Goal: Information Seeking & Learning: Learn about a topic

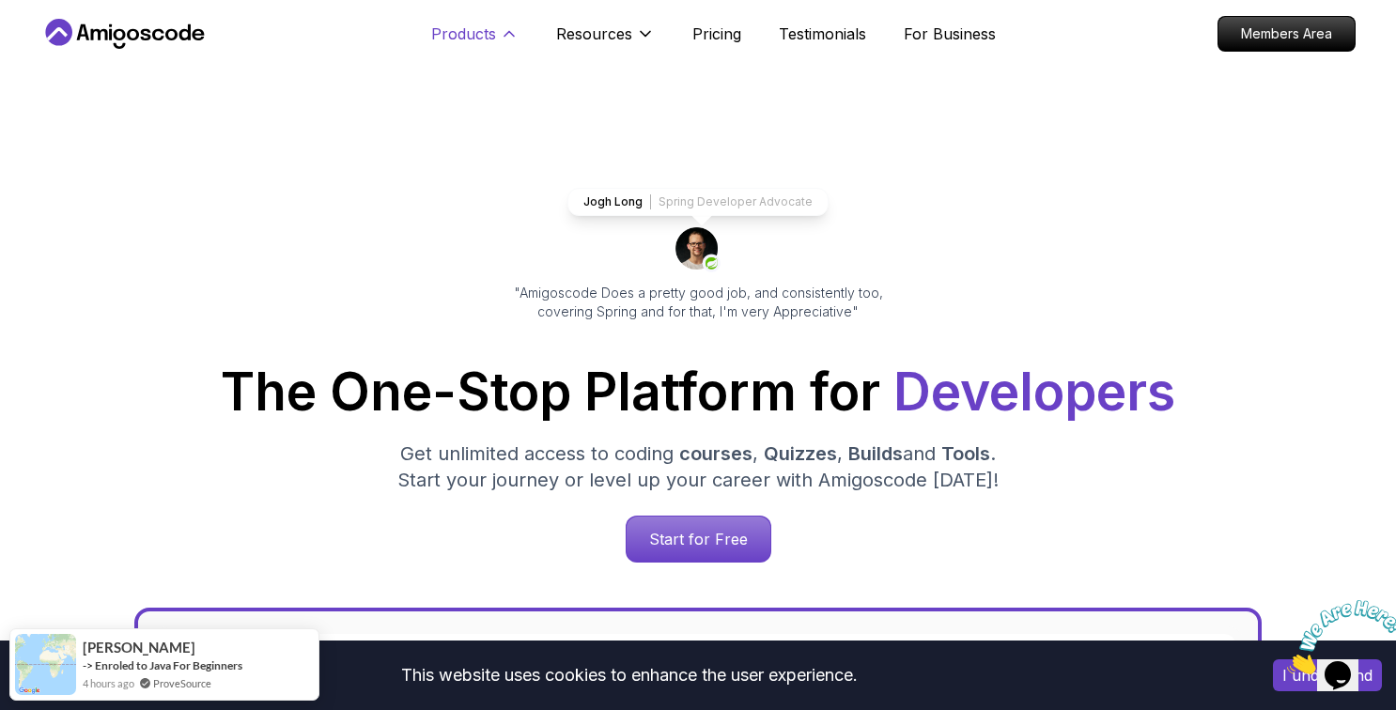
click at [468, 30] on p "Products" at bounding box center [463, 34] width 65 height 23
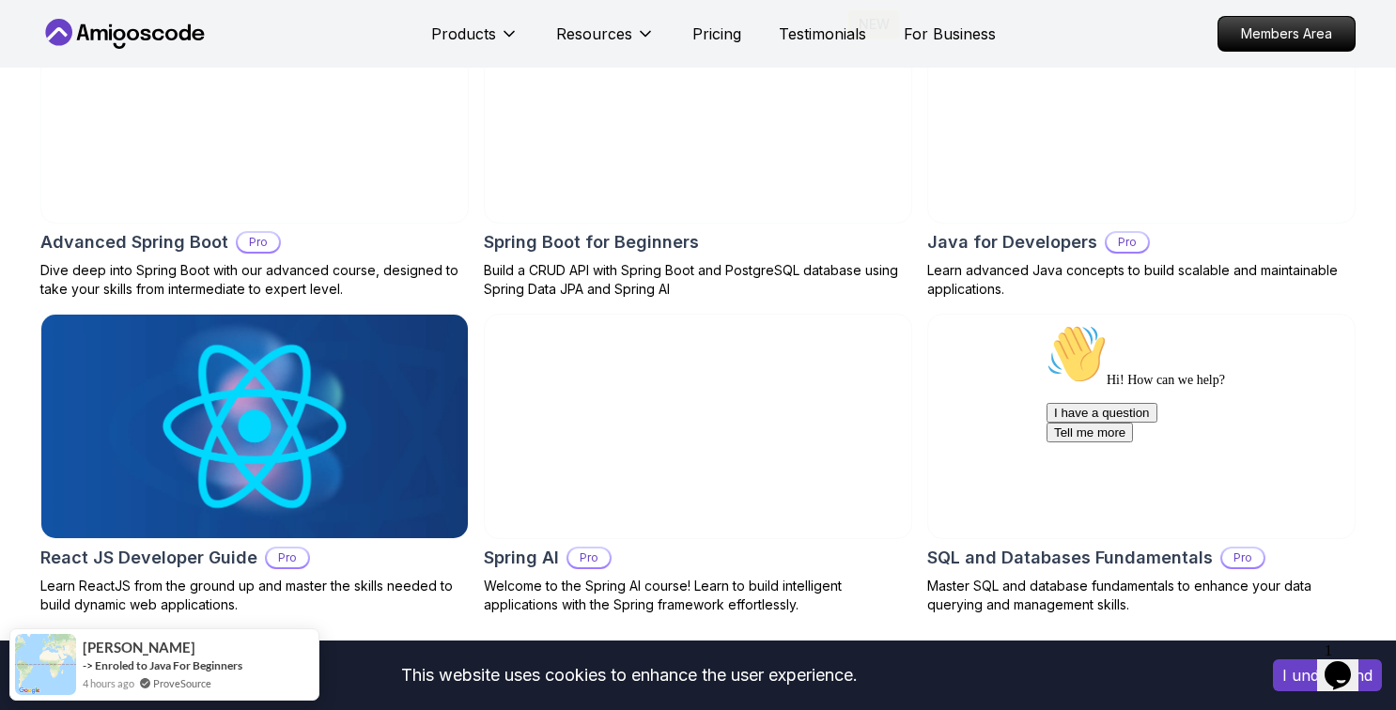
scroll to position [2094, 0]
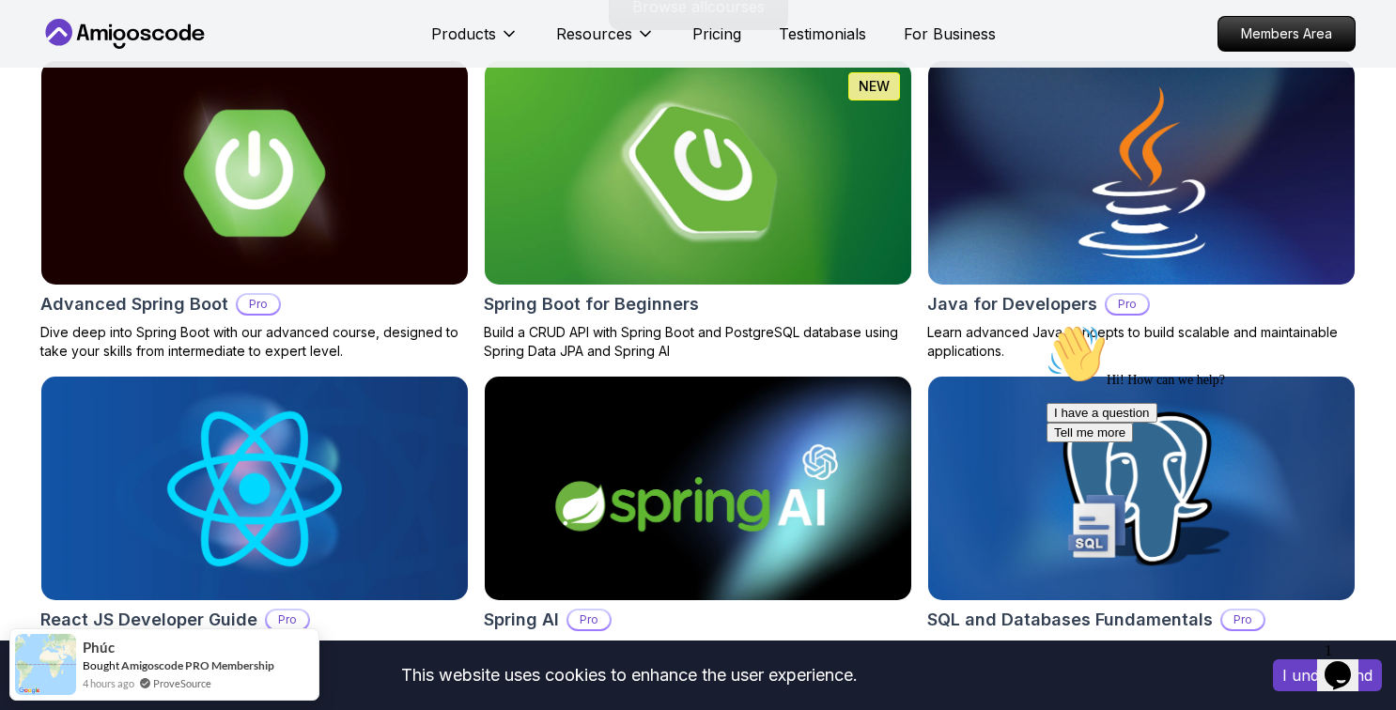
scroll to position [2054, 0]
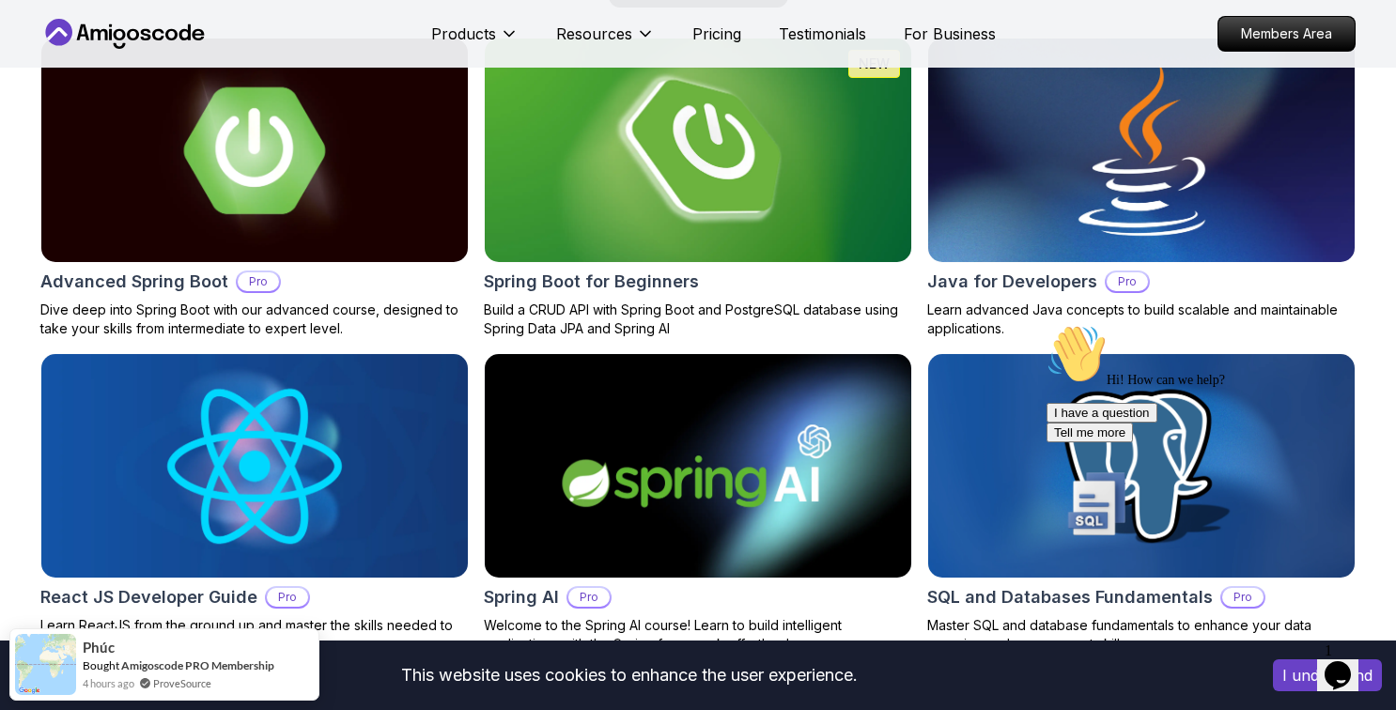
click at [573, 283] on h2 "Spring Boot for Beginners" at bounding box center [591, 282] width 215 height 26
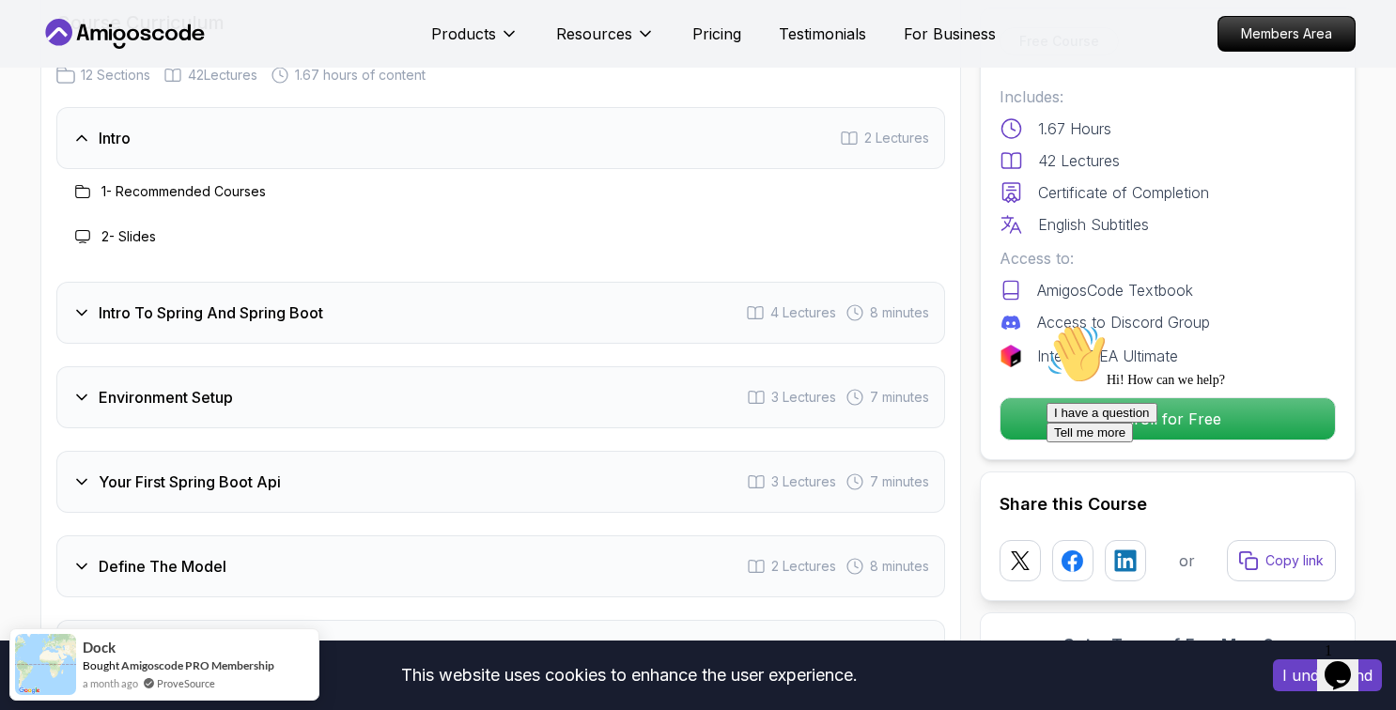
scroll to position [2379, 0]
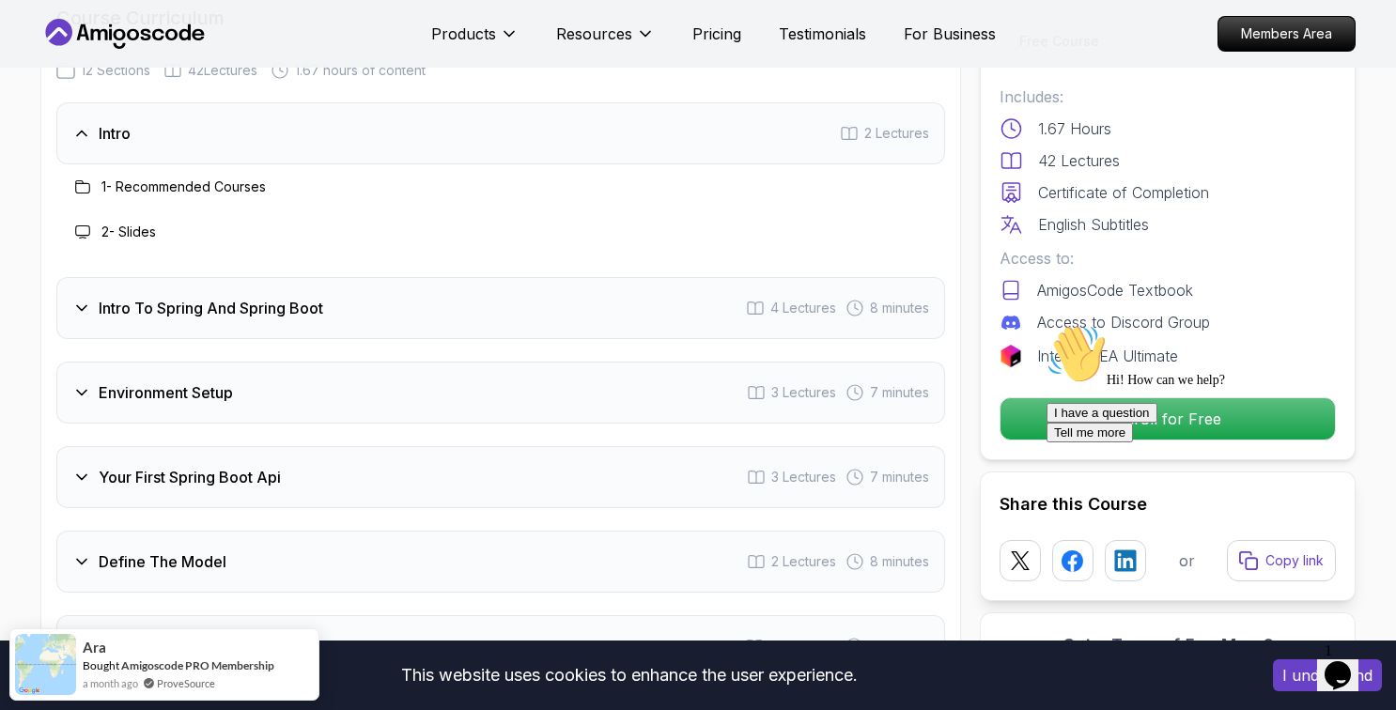
click at [398, 294] on div "Intro To Spring And Spring Boot 4 Lectures 8 minutes" at bounding box center [500, 308] width 888 height 62
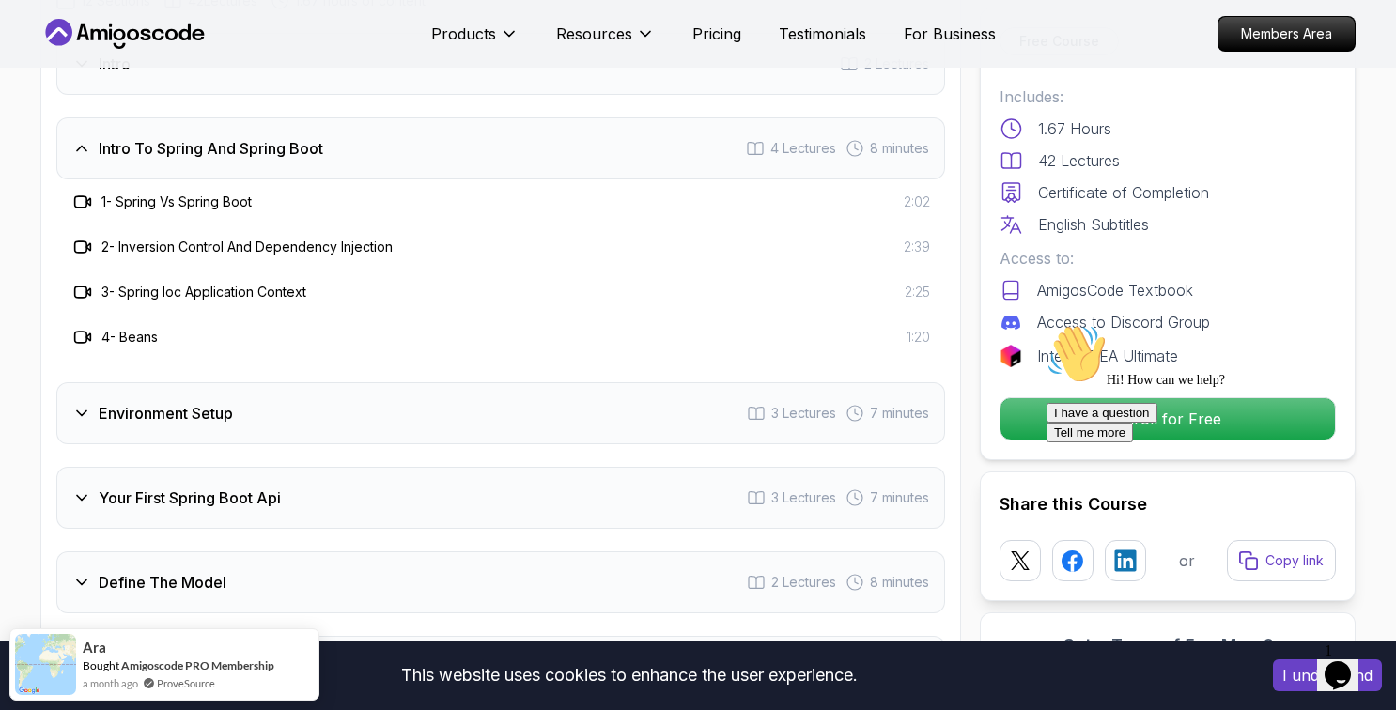
scroll to position [2487, 0]
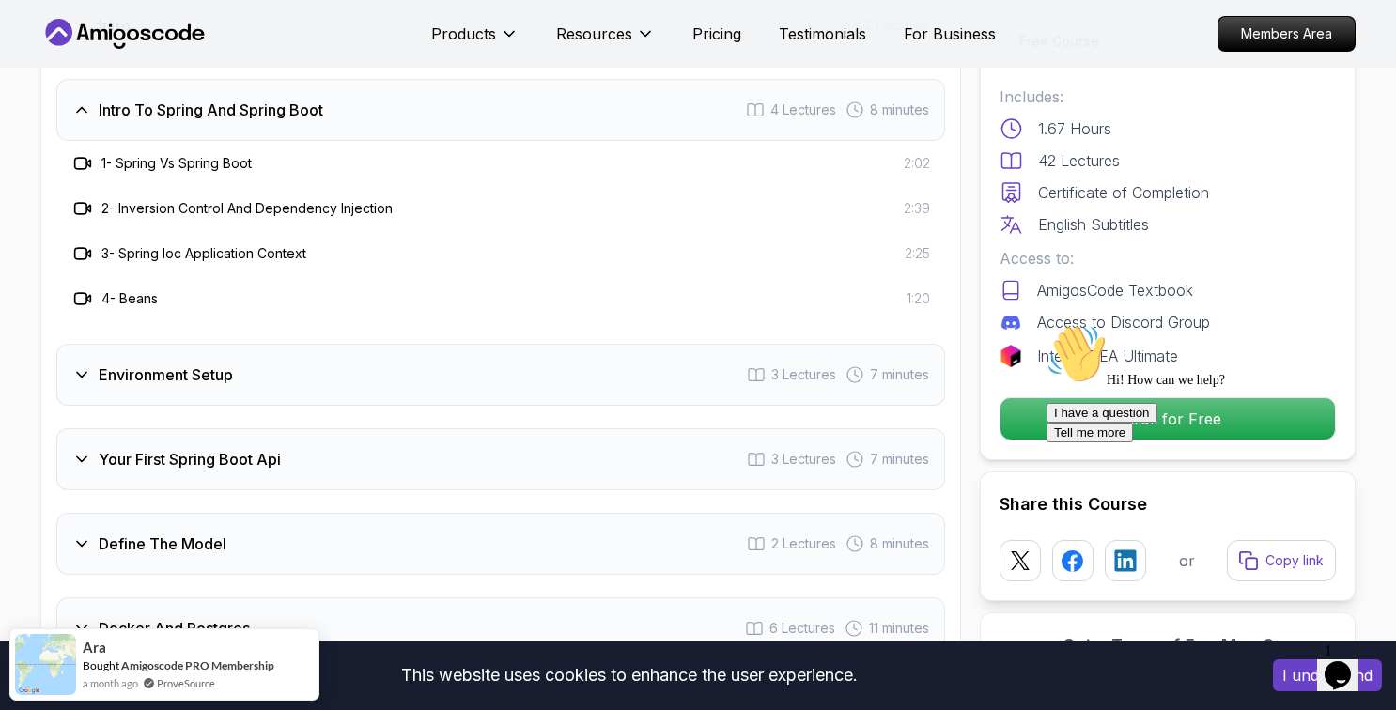
click at [339, 357] on div "Environment Setup 3 Lectures 7 minutes" at bounding box center [500, 375] width 888 height 62
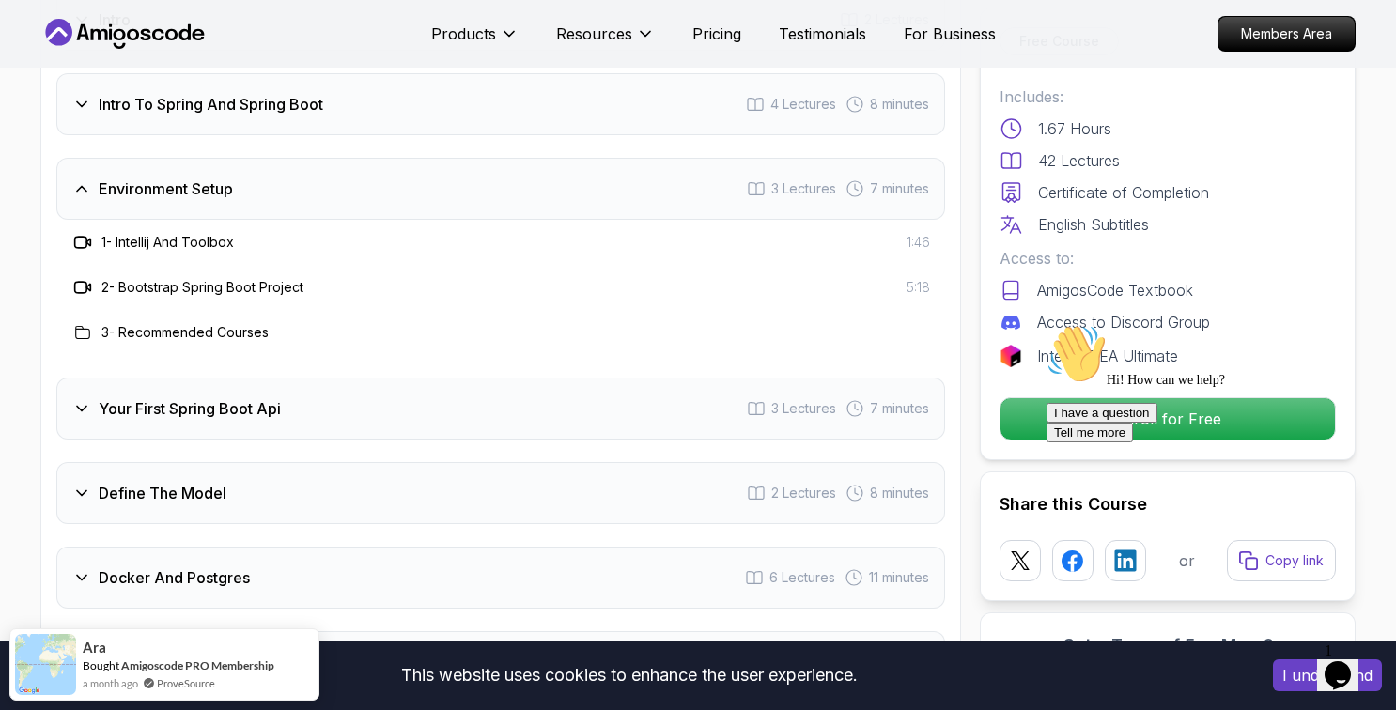
scroll to position [2496, 0]
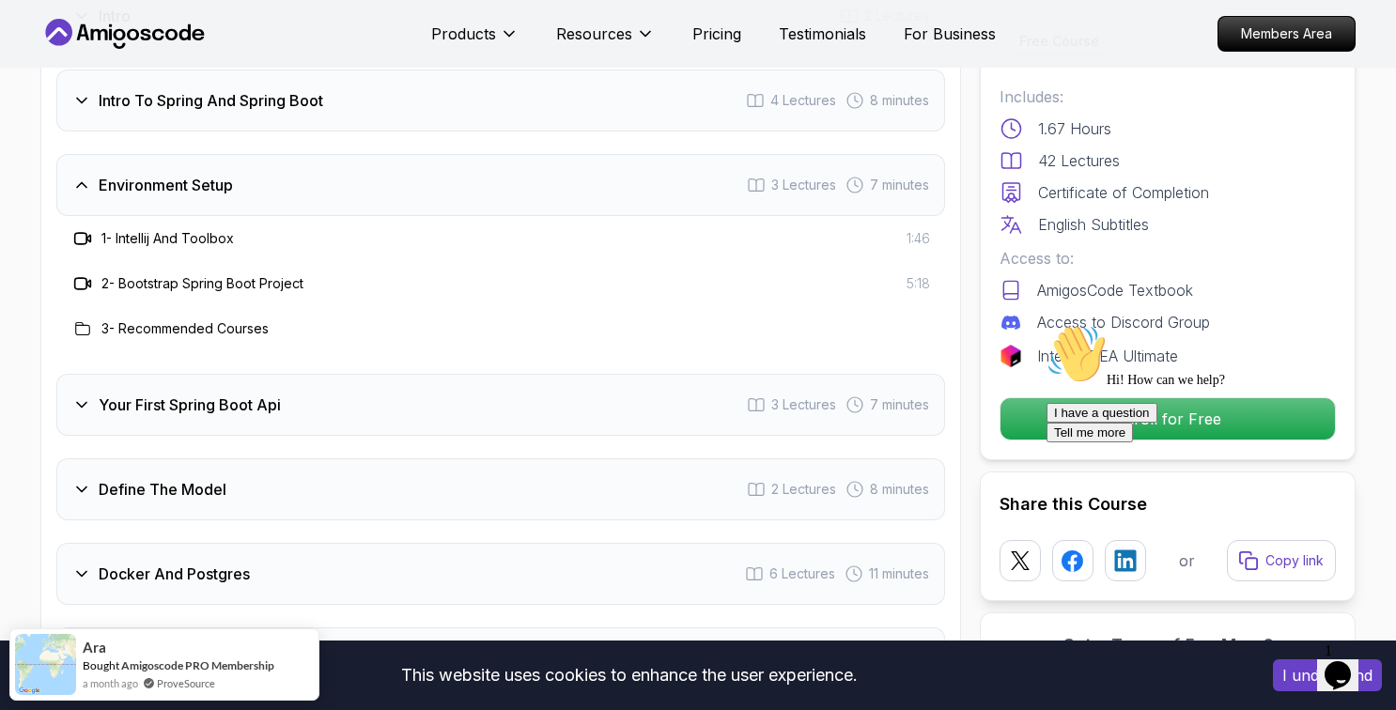
click at [342, 377] on div "Your First Spring Boot Api 3 Lectures 7 minutes" at bounding box center [500, 405] width 888 height 62
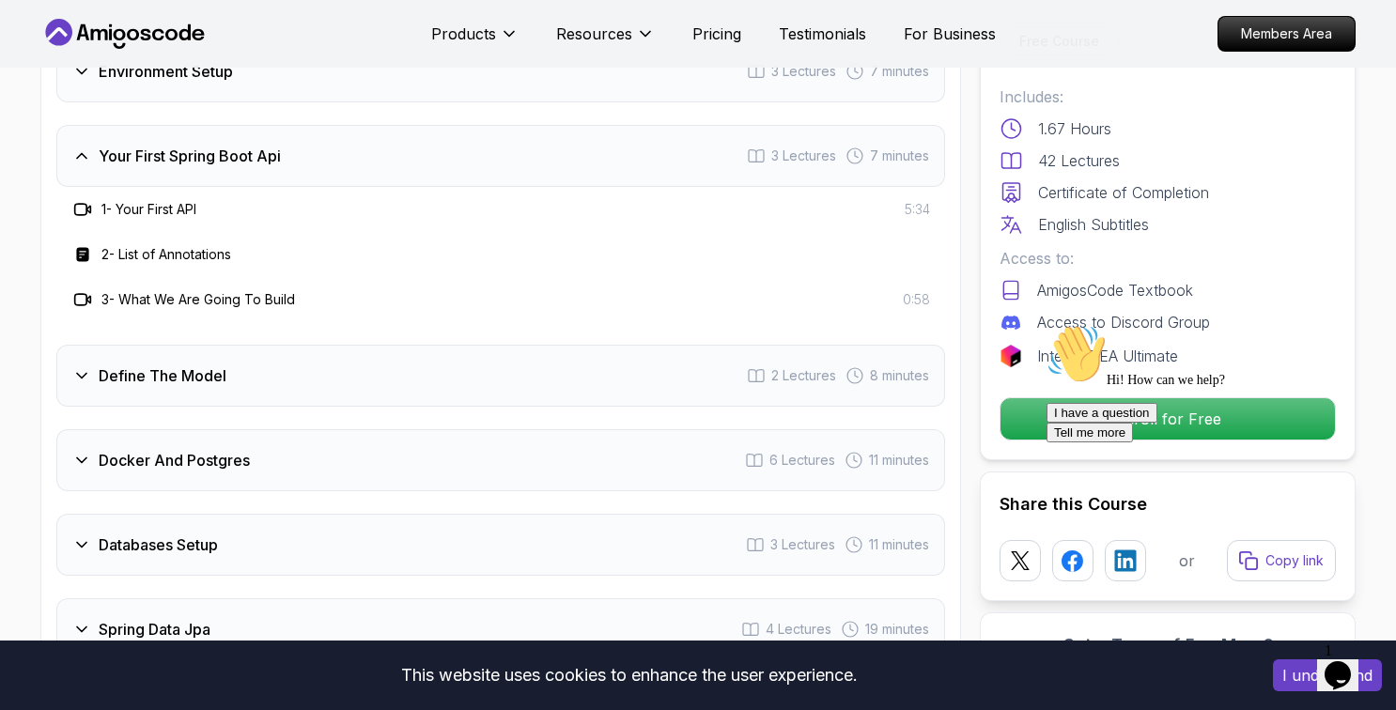
scroll to position [2611, 0]
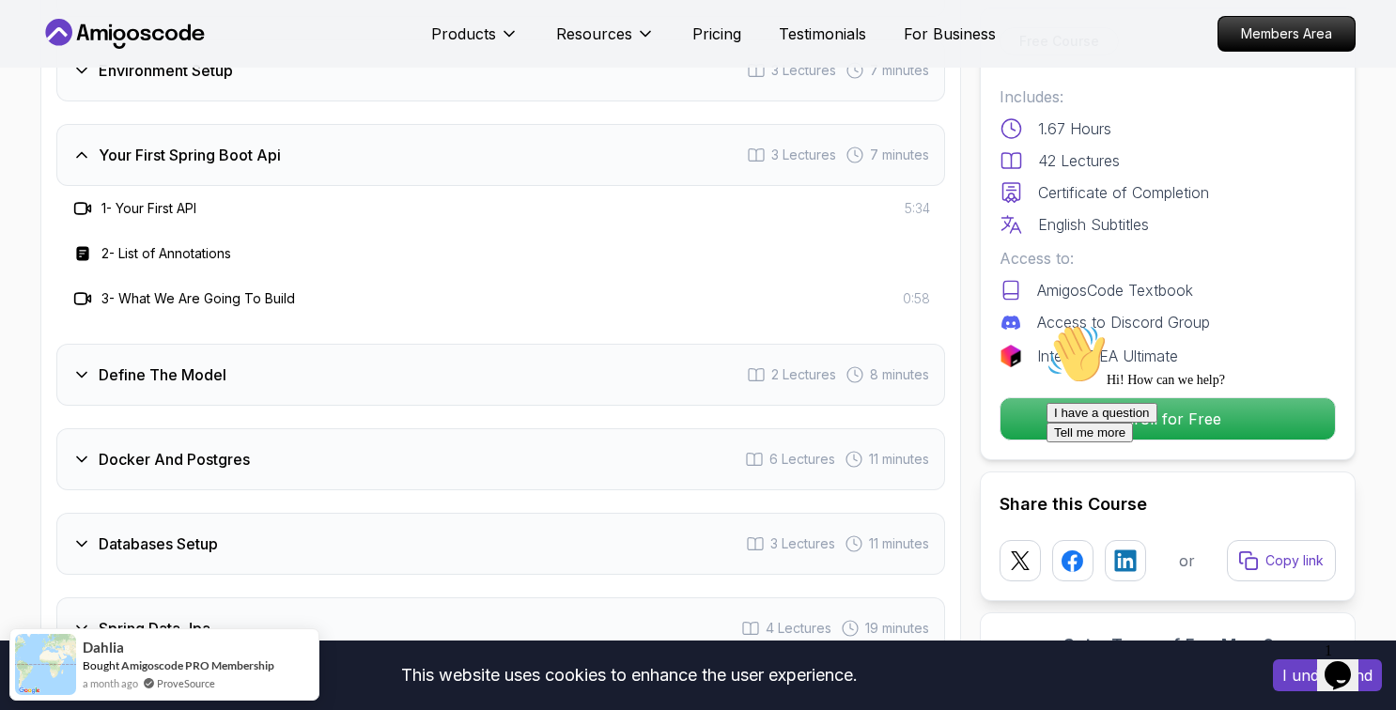
click at [253, 359] on div "Define The Model 2 Lectures 8 minutes" at bounding box center [500, 375] width 888 height 62
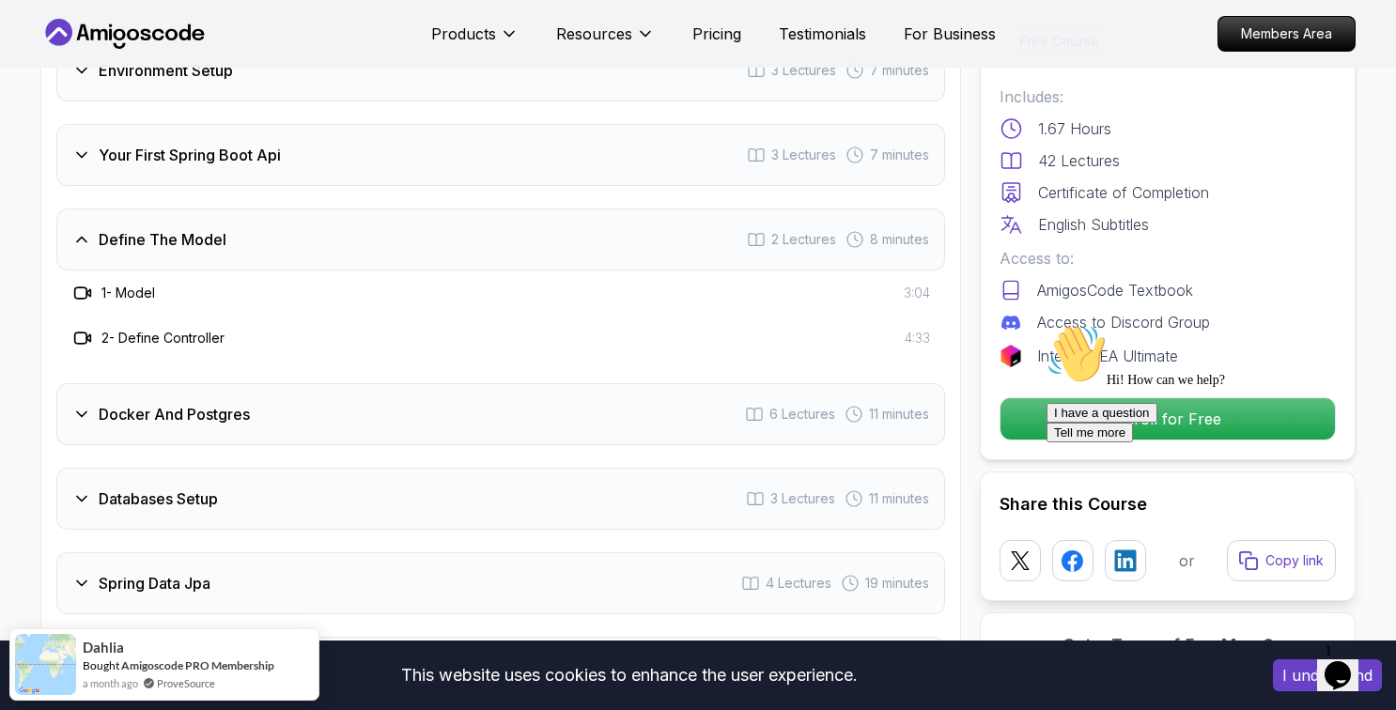
click at [275, 386] on div "Docker And Postgres 6 Lectures 11 minutes" at bounding box center [500, 414] width 888 height 62
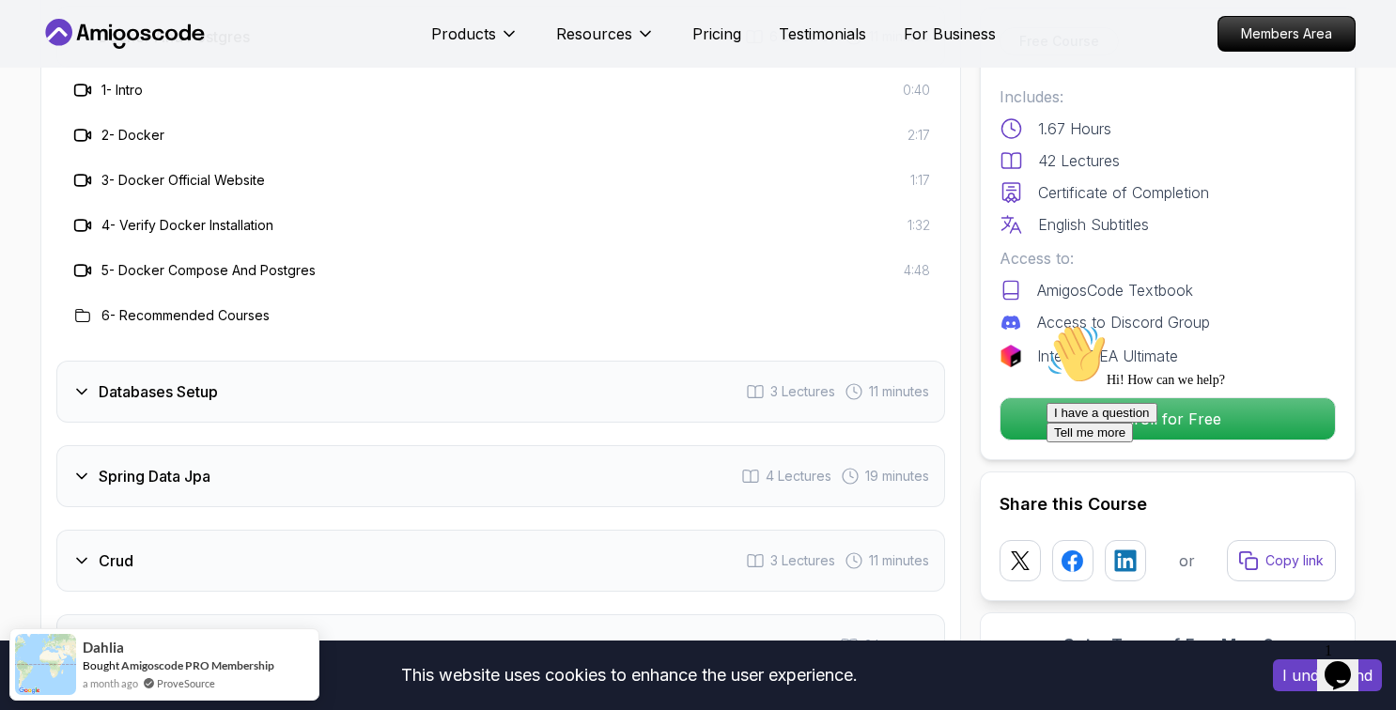
scroll to position [2921, 0]
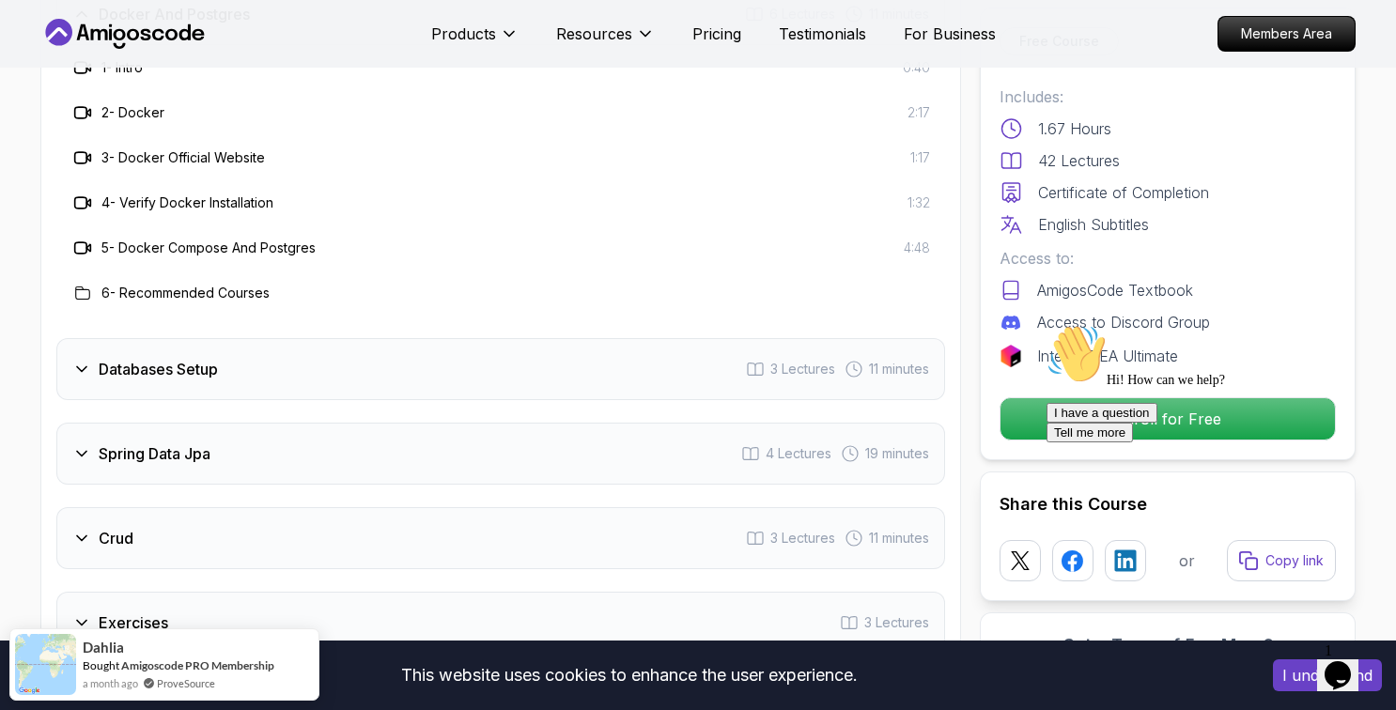
click at [282, 357] on div "Databases Setup 3 Lectures 11 minutes" at bounding box center [500, 369] width 888 height 62
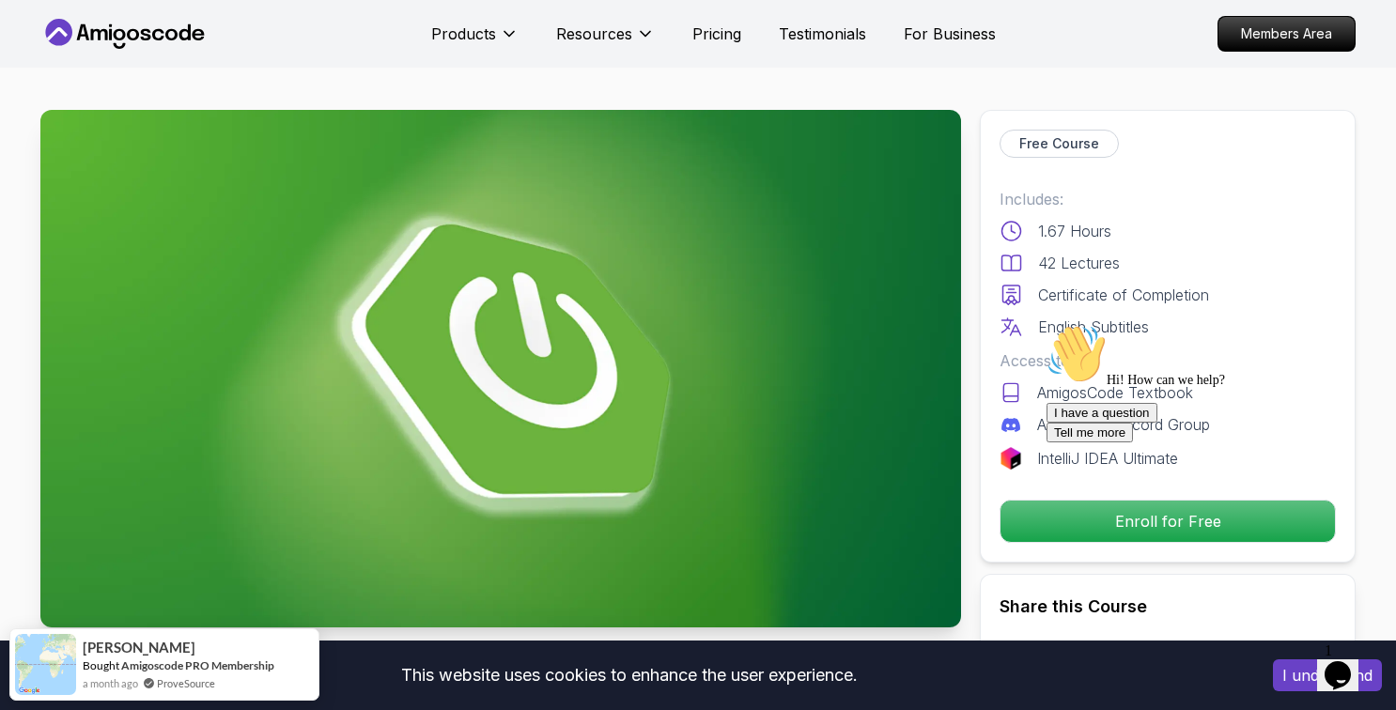
scroll to position [0, 0]
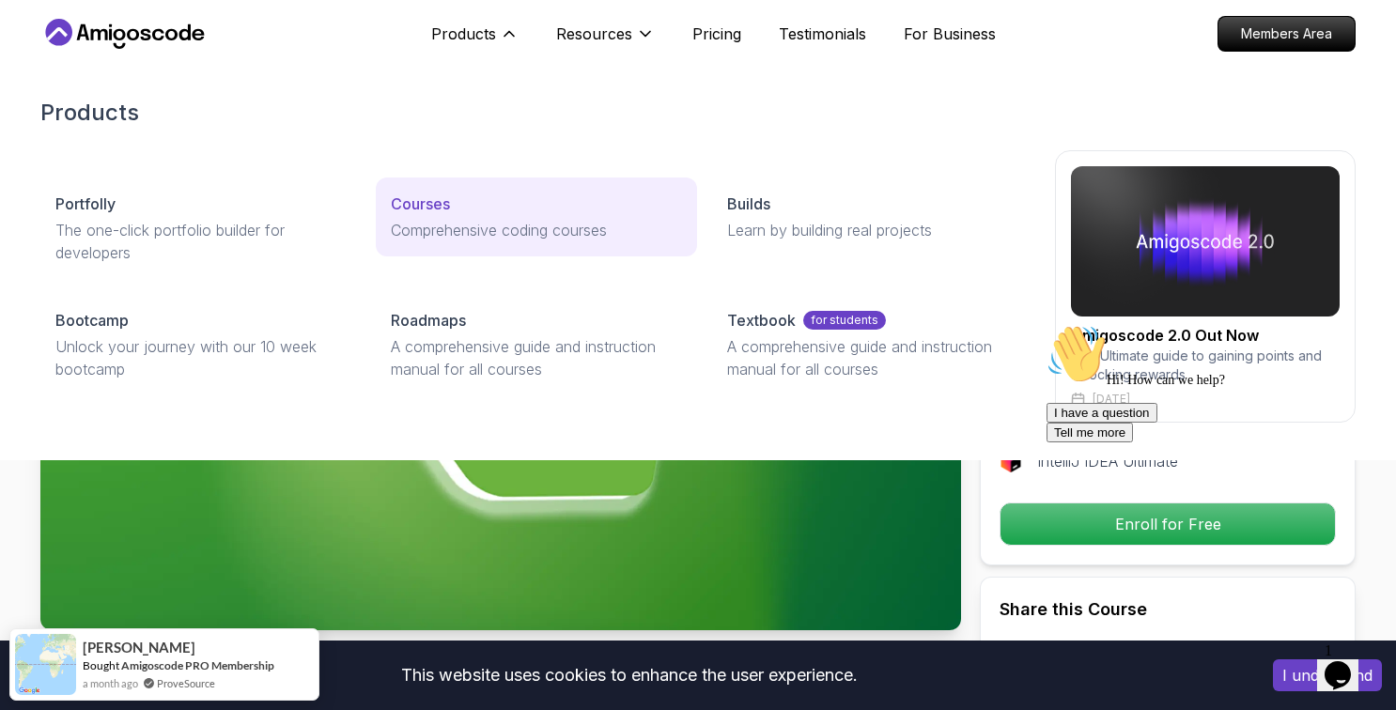
click at [425, 207] on p "Courses" at bounding box center [420, 204] width 59 height 23
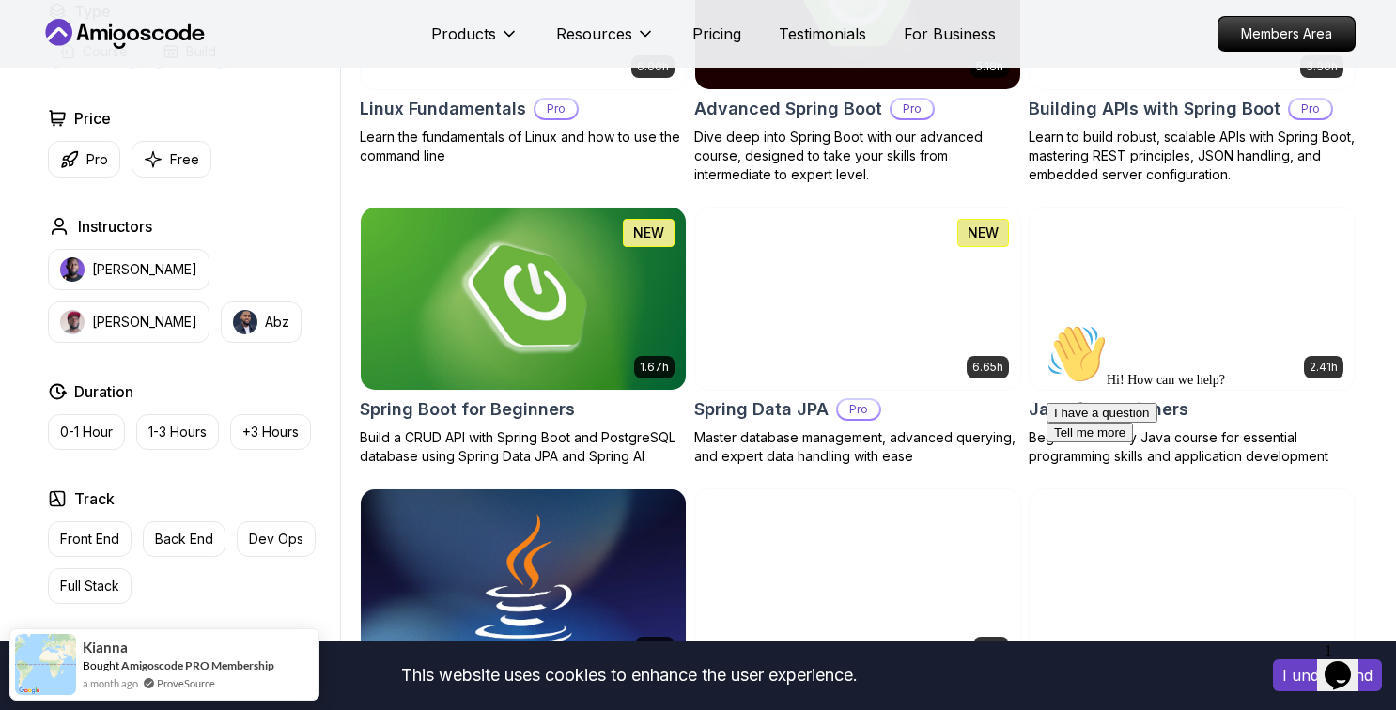
scroll to position [685, 0]
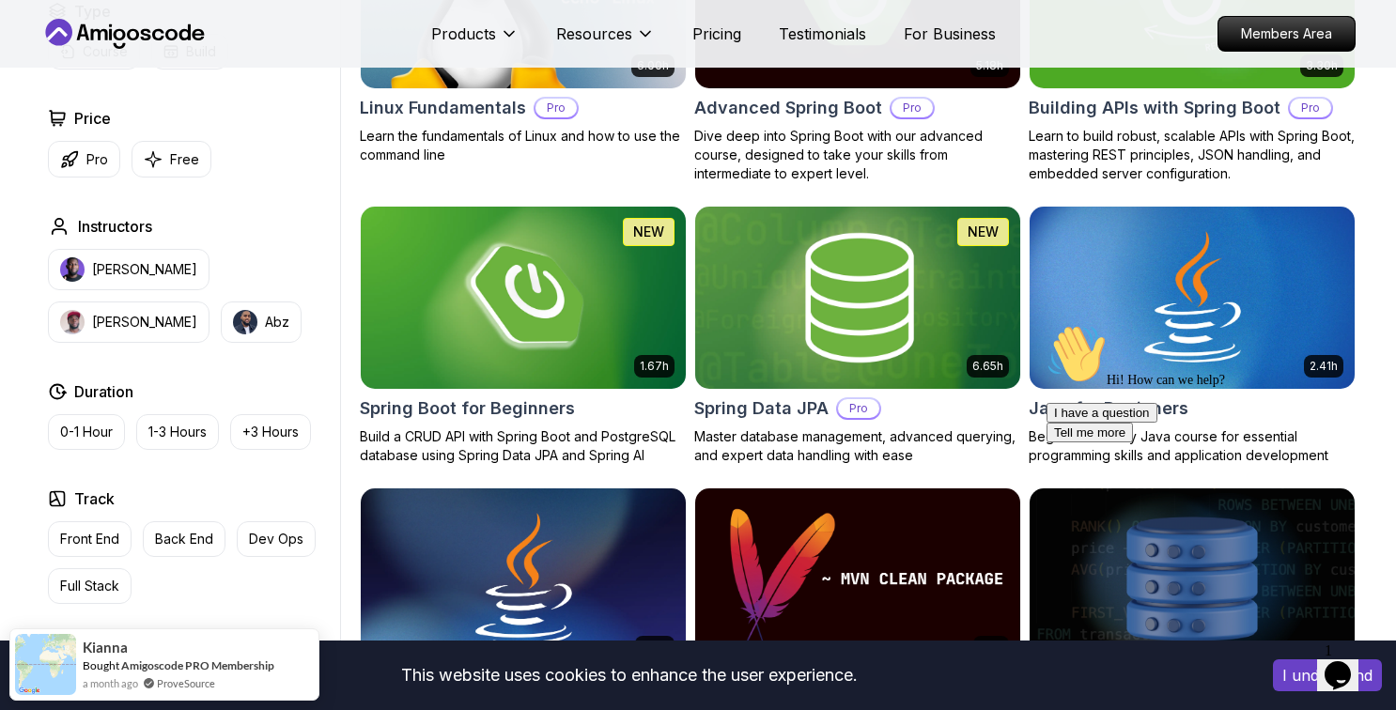
click at [781, 409] on h2 "Spring Data JPA" at bounding box center [761, 408] width 134 height 26
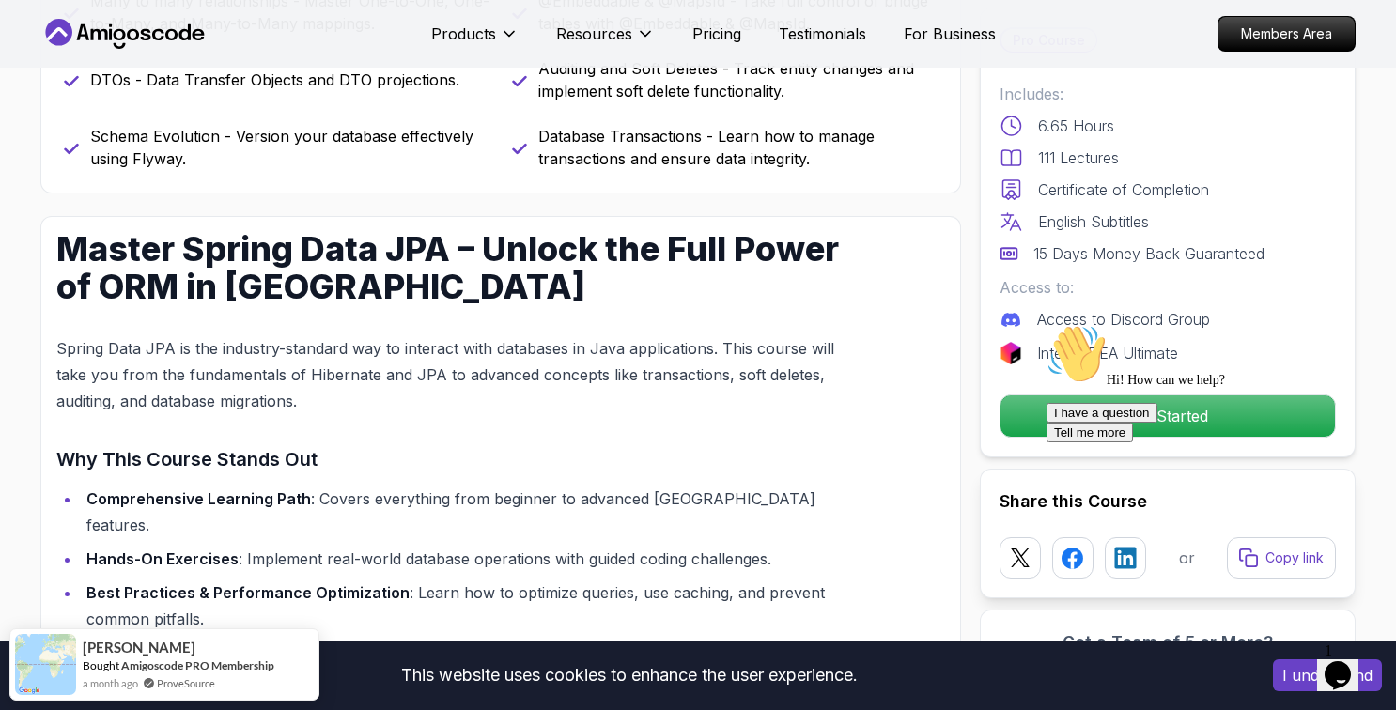
scroll to position [1568, 0]
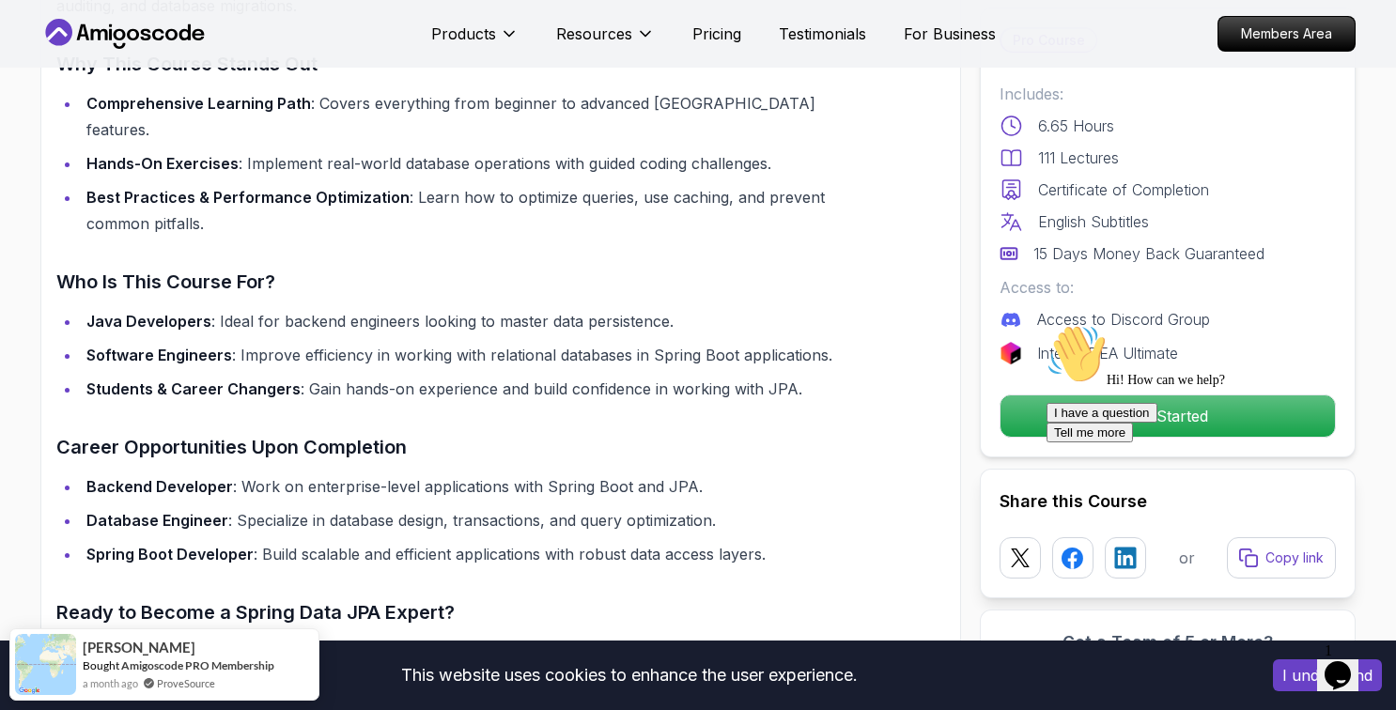
click at [1097, 417] on div "Hi! How can we help? I have a question Tell me more" at bounding box center [1215, 383] width 338 height 118
click at [1046, 324] on icon "Chat attention grabber" at bounding box center [1046, 324] width 0 height 0
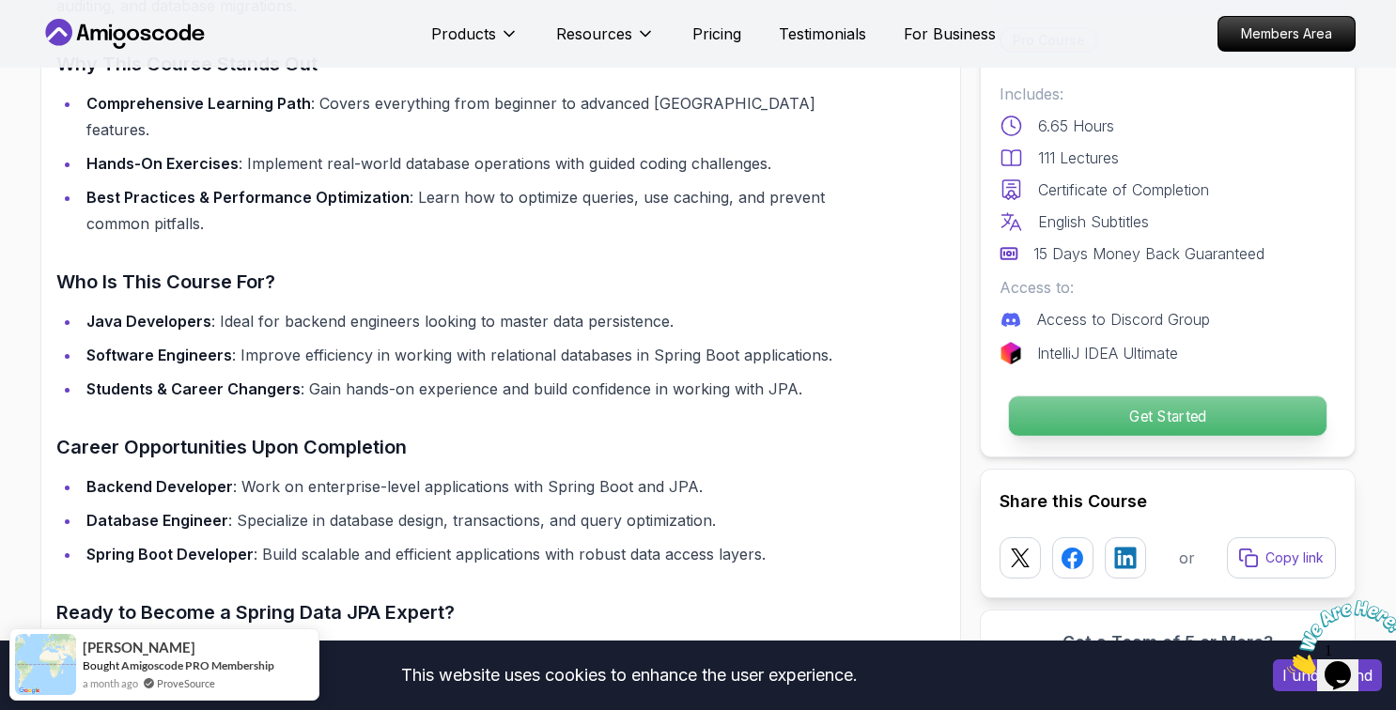
click at [1206, 424] on p "Get Started" at bounding box center [1167, 415] width 317 height 39
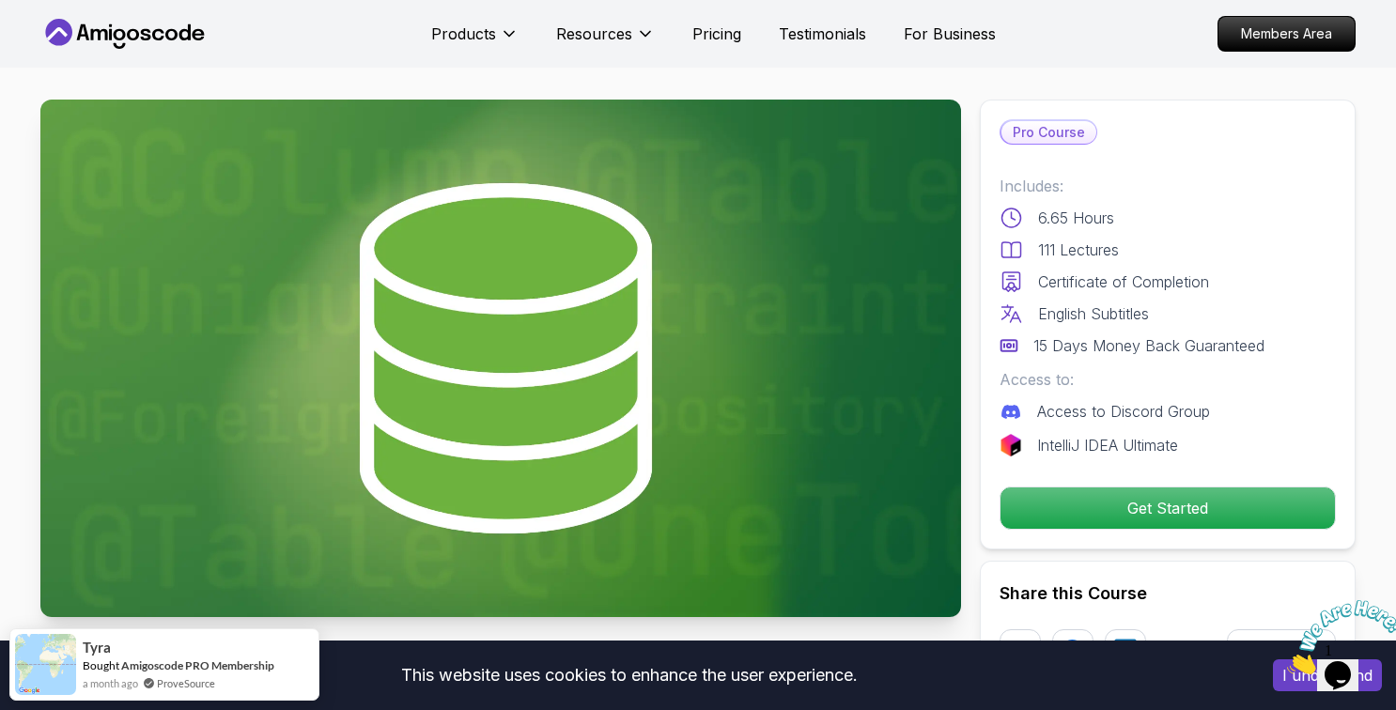
scroll to position [0, 0]
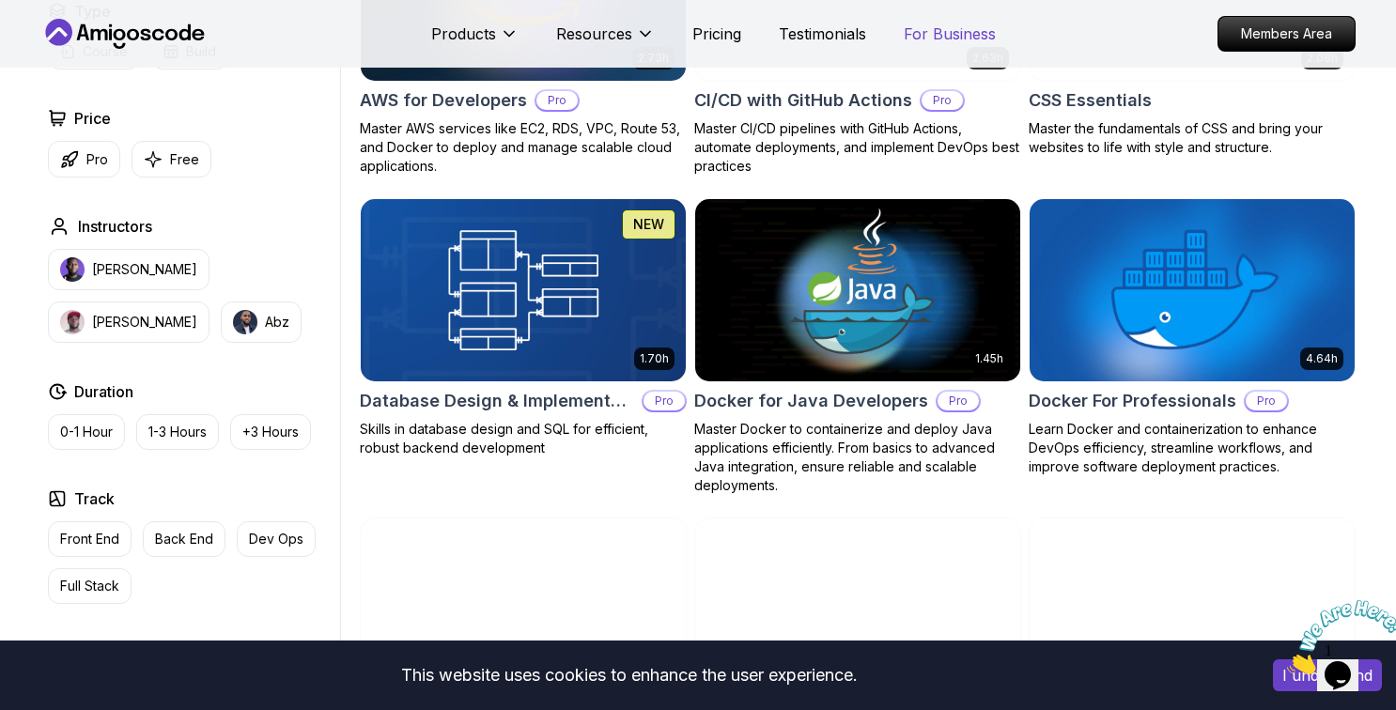
scroll to position [1556, 0]
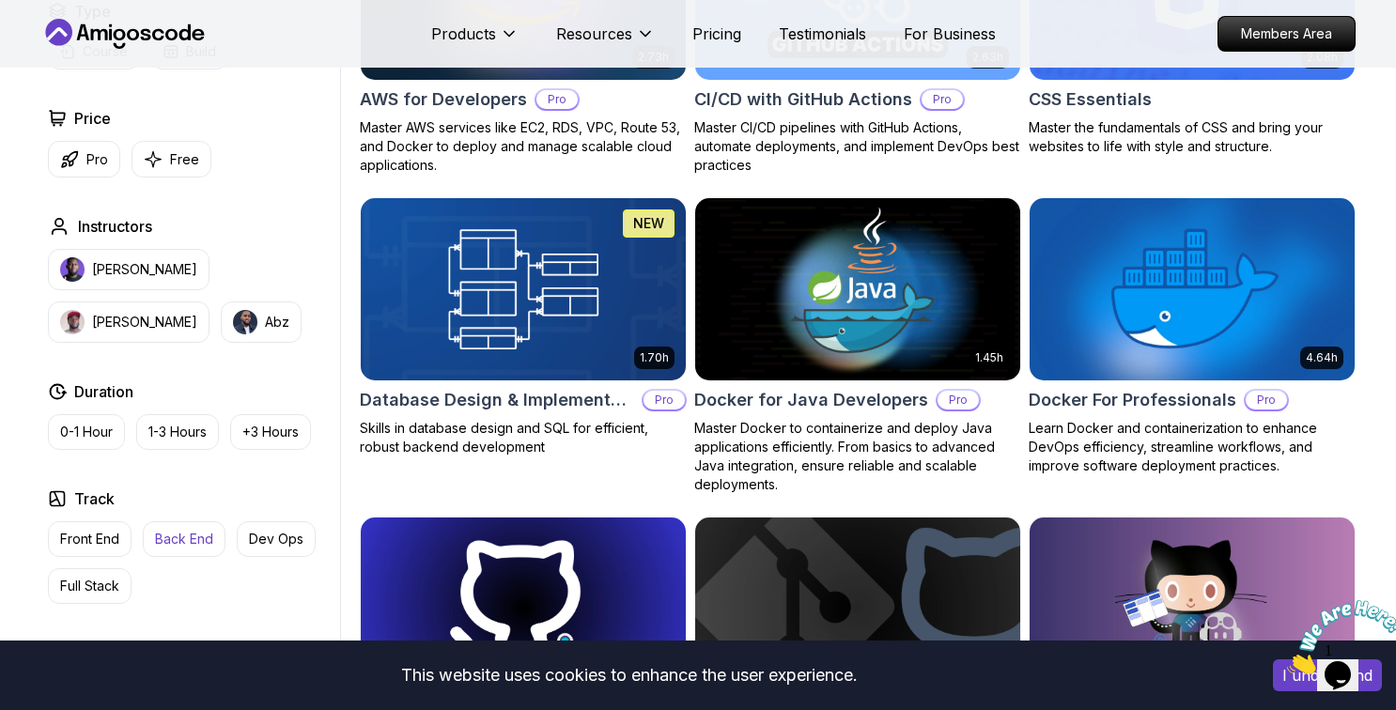
click at [175, 545] on p "Back End" at bounding box center [184, 539] width 58 height 19
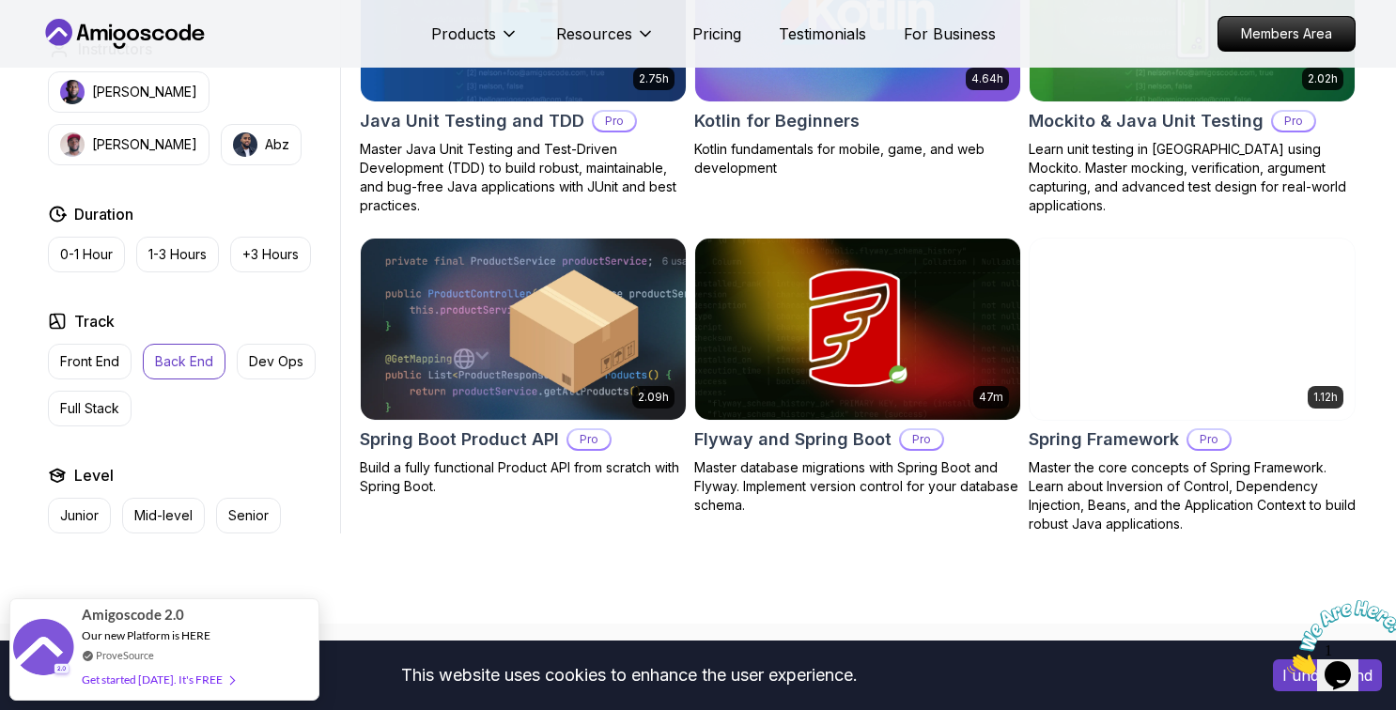
scroll to position [2154, 0]
